Goal: Find specific page/section: Find specific page/section

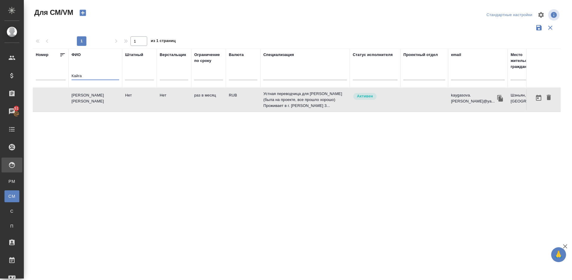
drag, startPoint x: 85, startPoint y: 75, endPoint x: 55, endPoint y: 74, distance: 29.5
click at [55, 74] on tr "Номер [PERSON_NAME] Штатный Верстальщик Ограничение по сроку Валюта Специализац…" at bounding box center [351, 68] width 637 height 39
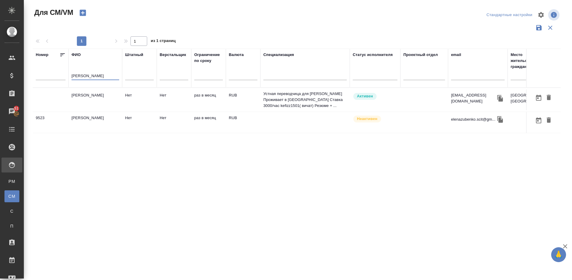
type input "[PERSON_NAME]"
click at [92, 103] on td "[PERSON_NAME]" at bounding box center [96, 99] width 54 height 21
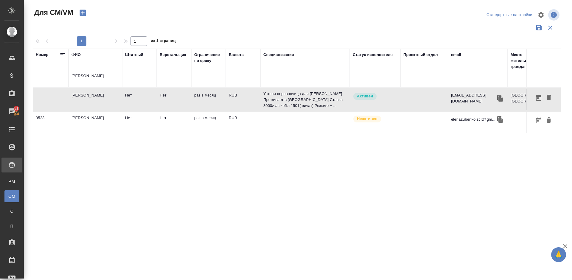
click at [92, 103] on td "[PERSON_NAME]" at bounding box center [96, 99] width 54 height 21
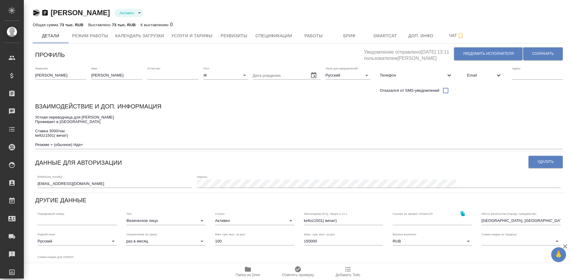
click at [33, 13] on icon "button" at bounding box center [36, 12] width 7 height 7
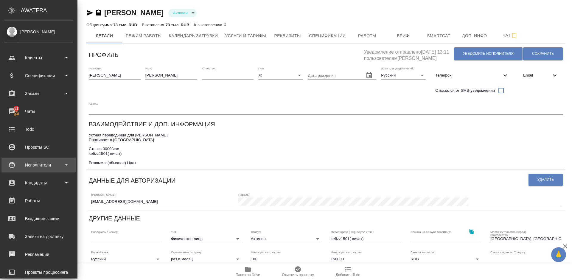
click at [48, 171] on div "Исполнители" at bounding box center [38, 165] width 74 height 15
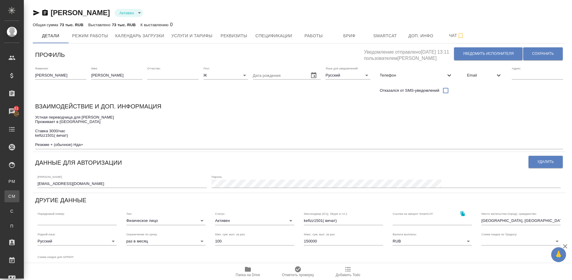
click at [9, 195] on div "Для CM/VM" at bounding box center [4, 196] width 9 height 6
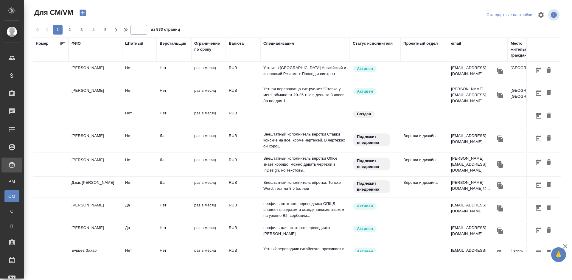
click at [80, 44] on div "ФИО" at bounding box center [76, 44] width 9 height 6
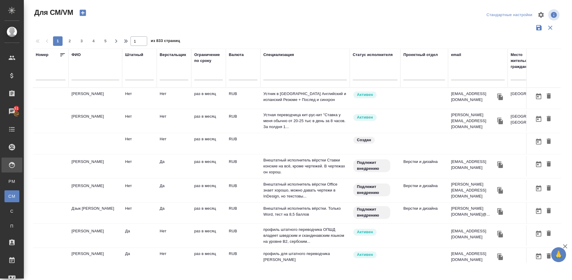
click at [91, 79] on input "text" at bounding box center [96, 76] width 48 height 7
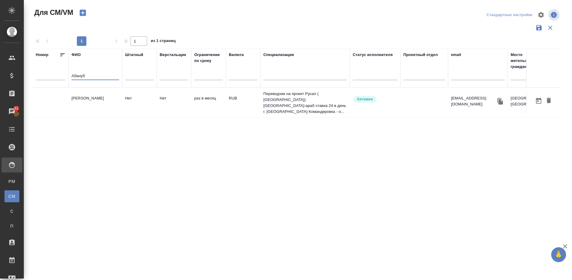
type input "Абануб"
click at [93, 100] on td "Мауад Абануб" at bounding box center [96, 102] width 54 height 21
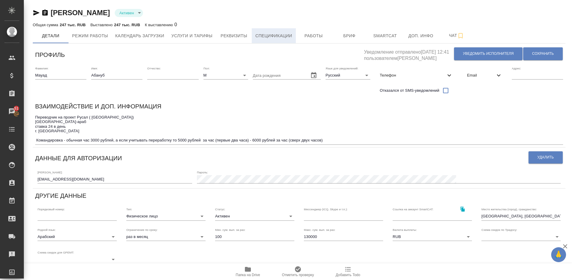
click at [282, 35] on span "Спецификации" at bounding box center [273, 35] width 37 height 7
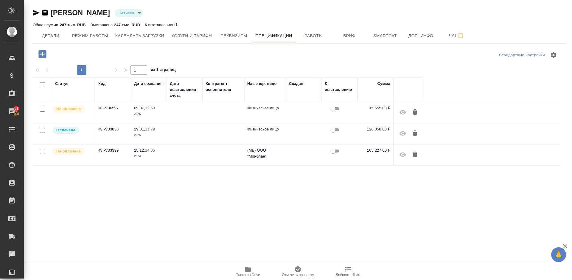
click at [122, 109] on td "ФЛ-V36597" at bounding box center [113, 112] width 36 height 21
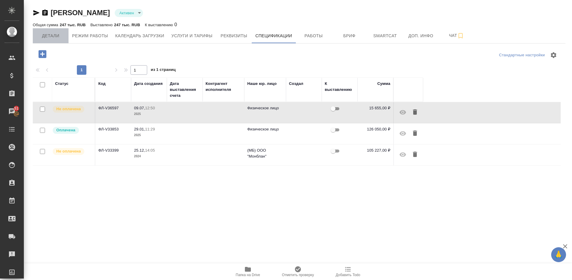
click at [55, 41] on button "Детали" at bounding box center [51, 35] width 36 height 15
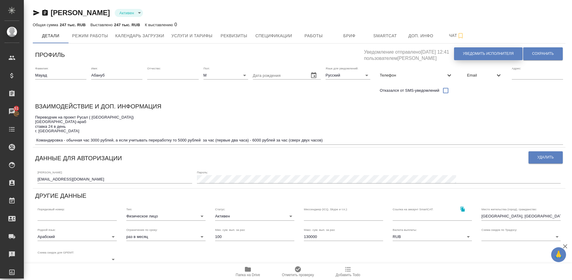
click at [468, 55] on span "Уведомить исполнителя" at bounding box center [488, 53] width 51 height 5
type textarea "Добрый день, Абануб! Ознакомиться с подробной информацией по выполненным работа…"
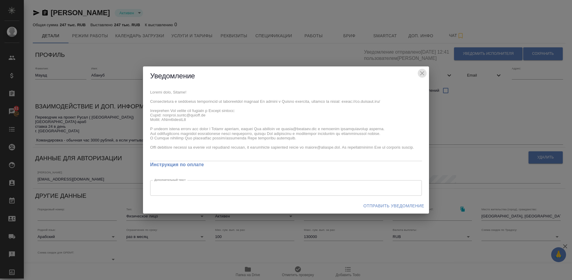
click at [419, 72] on icon "close" at bounding box center [422, 73] width 7 height 7
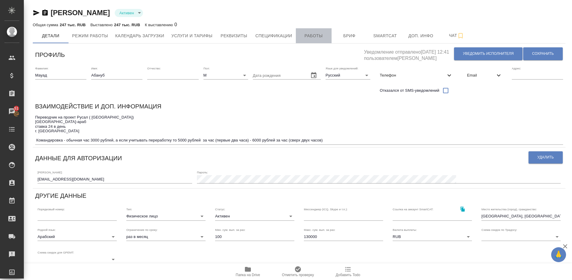
click at [314, 39] on span "Работы" at bounding box center [313, 35] width 29 height 7
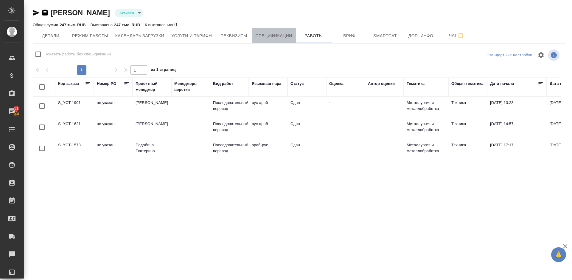
click at [258, 35] on span "Спецификации" at bounding box center [273, 35] width 37 height 7
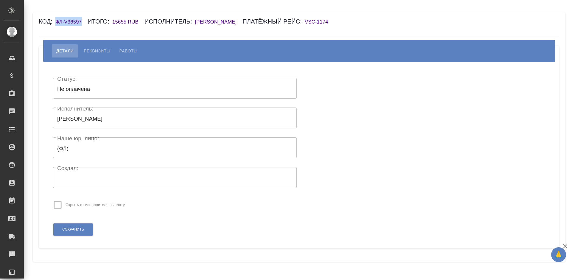
drag, startPoint x: 81, startPoint y: 21, endPoint x: 56, endPoint y: 21, distance: 25.6
click at [56, 21] on h6 "ФЛ-V36597" at bounding box center [71, 22] width 32 height 6
copy h6 "ФЛ-V36597"
